Goal: Task Accomplishment & Management: Manage account settings

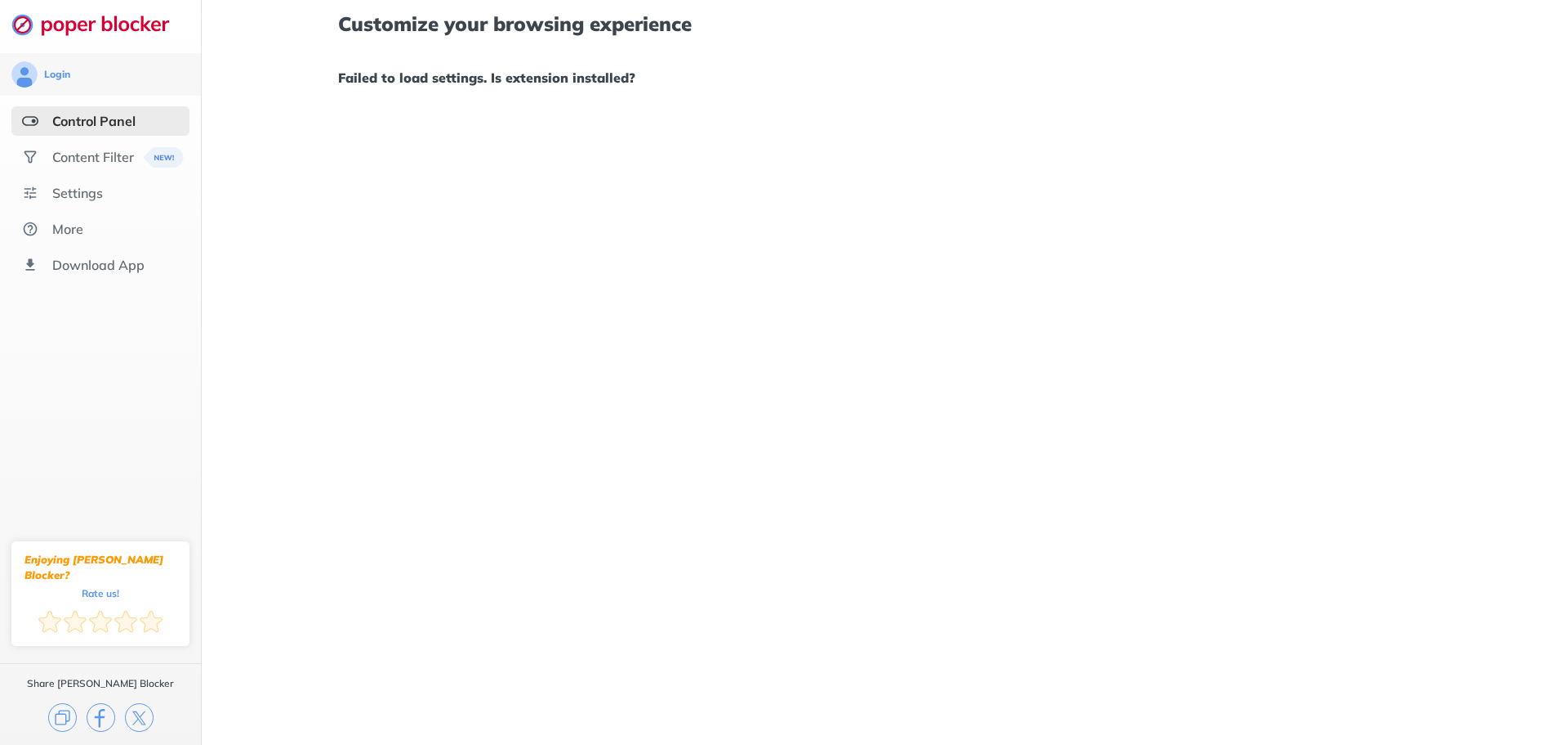
click at [143, 124] on div "Control Panel" at bounding box center [100, 122] width 178 height 30
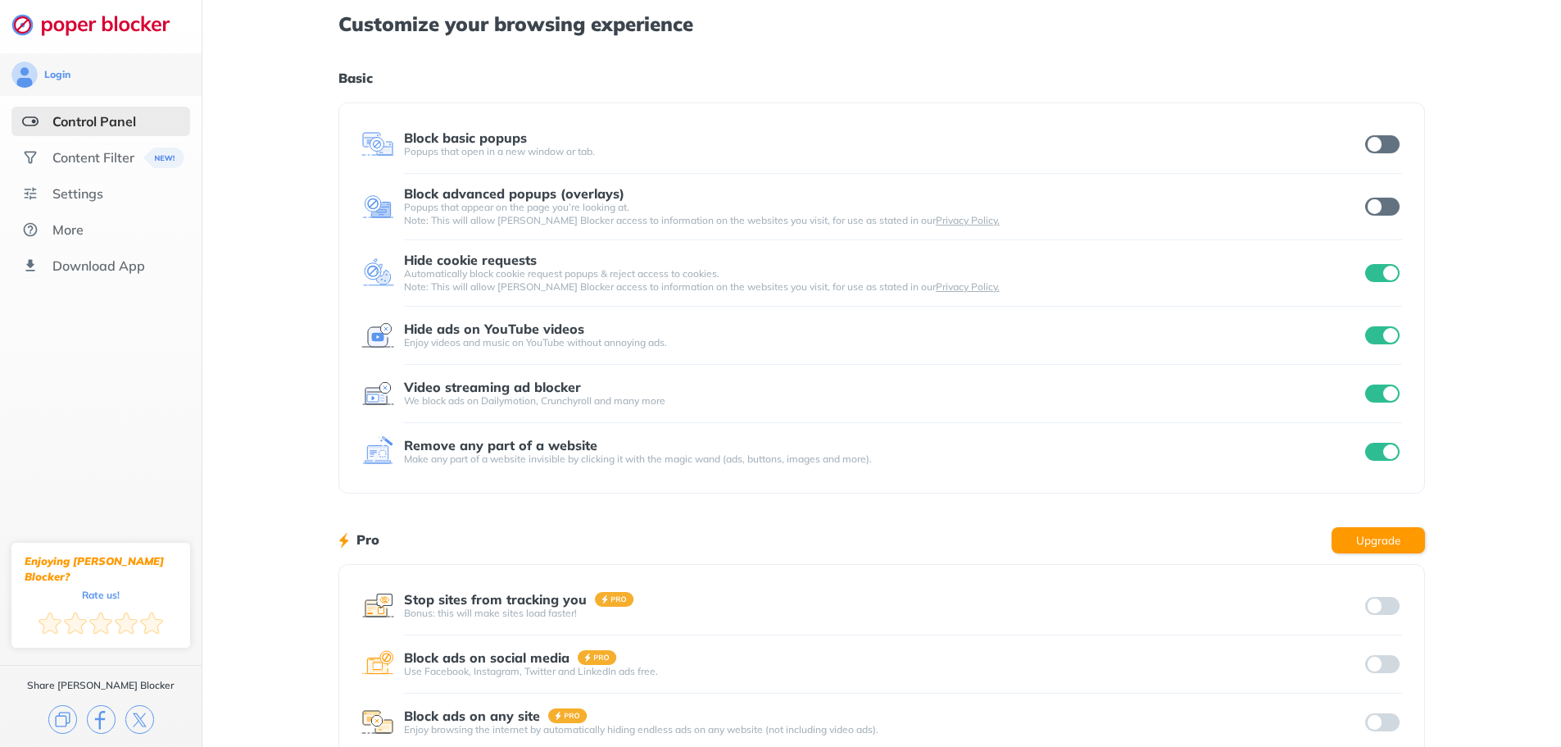
click at [1388, 273] on input "checkbox" at bounding box center [1382, 273] width 34 height 18
click at [1387, 342] on input "checkbox" at bounding box center [1382, 335] width 34 height 18
drag, startPoint x: 1380, startPoint y: 389, endPoint x: 1382, endPoint y: 398, distance: 9.3
click at [1380, 391] on input "checkbox" at bounding box center [1382, 393] width 34 height 18
click at [1387, 449] on input "checkbox" at bounding box center [1382, 452] width 34 height 18
